Goal: Task Accomplishment & Management: Complete application form

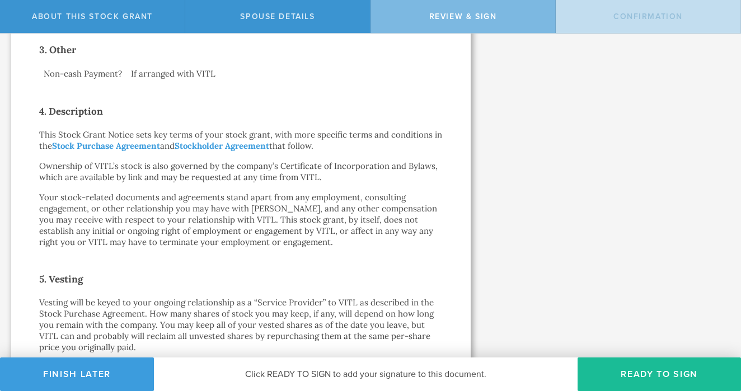
scroll to position [471, 0]
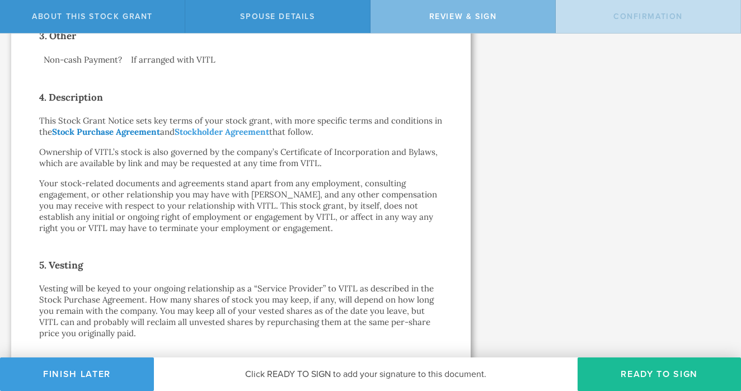
click at [127, 127] on link "Stock Purchase Agreement" at bounding box center [106, 132] width 108 height 11
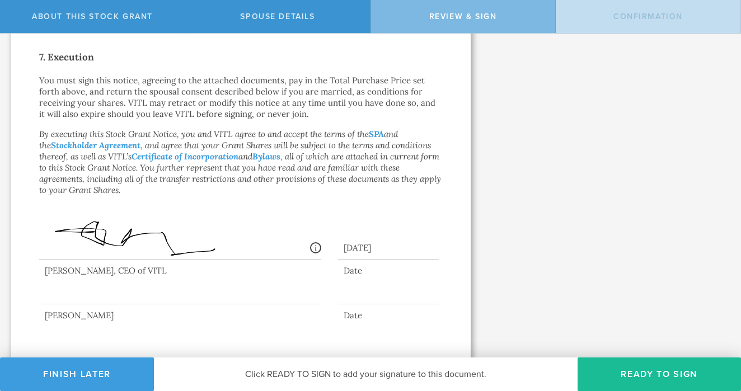
scroll to position [0, 0]
click at [648, 373] on button "Ready to Sign" at bounding box center [659, 375] width 163 height 34
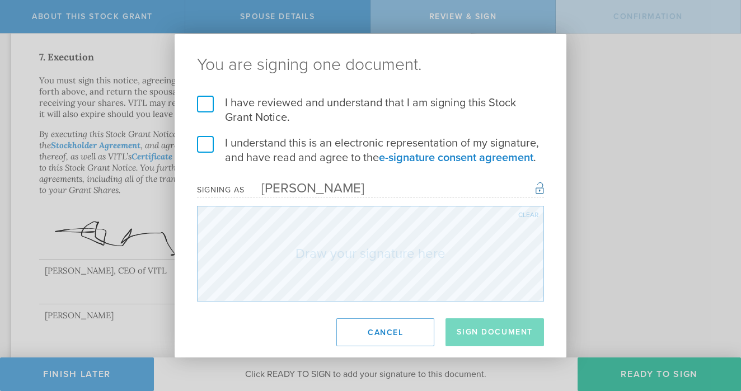
click at [204, 105] on label "I have reviewed and understand that I am signing this Stock Grant Notice." at bounding box center [370, 110] width 347 height 29
click at [0, 0] on input "I have reviewed and understand that I am signing this Stock Grant Notice." at bounding box center [0, 0] width 0 height 0
click at [205, 146] on label "I understand this is an electronic representation of my signature, and have rea…" at bounding box center [370, 150] width 347 height 29
click at [0, 0] on input "I understand this is an electronic representation of my signature, and have rea…" at bounding box center [0, 0] width 0 height 0
click at [289, 185] on div "[PERSON_NAME]" at bounding box center [305, 188] width 120 height 16
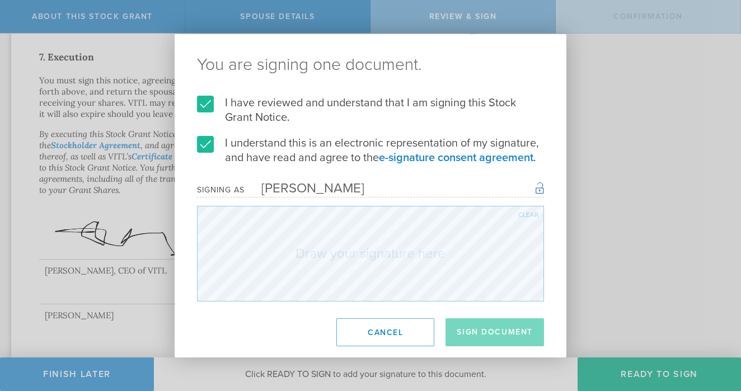
click at [287, 187] on div "[PERSON_NAME]" at bounding box center [305, 188] width 120 height 16
click at [272, 188] on div "[PERSON_NAME]" at bounding box center [305, 188] width 120 height 16
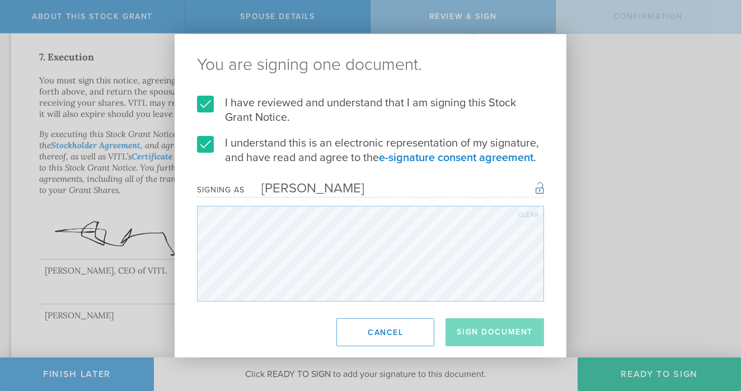
click at [161, 331] on div "You are signing one document. I have reviewed and understand that I am signing …" at bounding box center [370, 195] width 741 height 391
click at [305, 317] on div "You are signing one document. I have reviewed and understand that I am signing …" at bounding box center [371, 196] width 392 height 324
click at [529, 212] on div "Clear" at bounding box center [528, 215] width 20 height 7
click at [531, 213] on div "Clear" at bounding box center [528, 215] width 20 height 7
click at [524, 216] on div "Clear" at bounding box center [528, 215] width 20 height 7
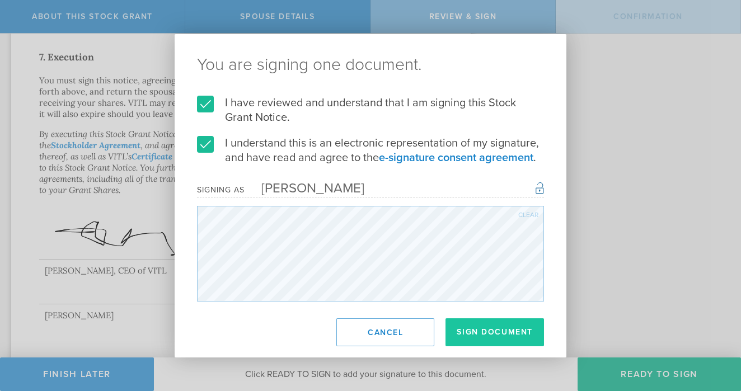
click at [494, 335] on button "Sign Document" at bounding box center [495, 332] width 99 height 28
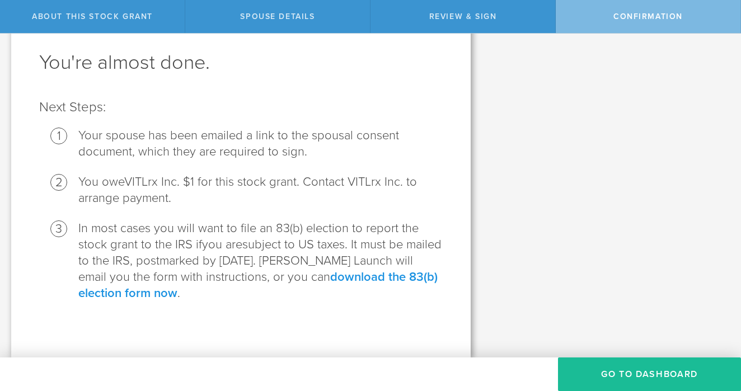
click at [385, 277] on link "download the 83(b) election form now" at bounding box center [257, 285] width 359 height 31
